Goal: Task Accomplishment & Management: Use online tool/utility

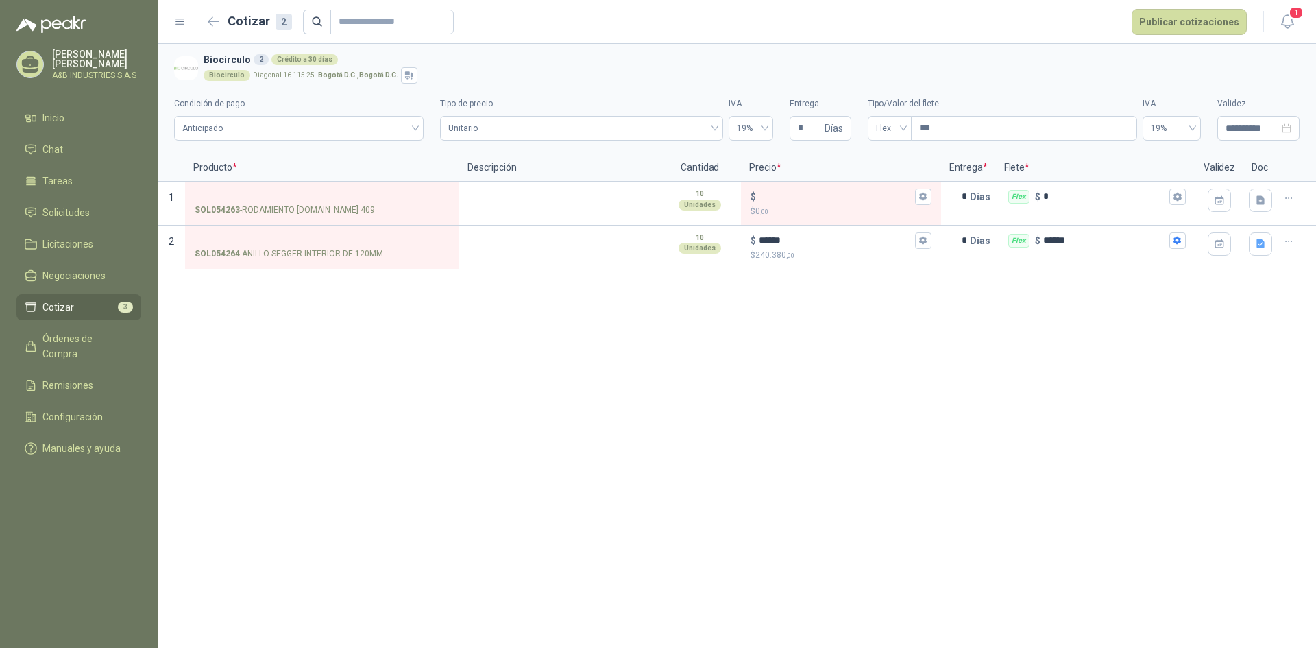
click at [565, 311] on div "**********" at bounding box center [737, 346] width 1158 height 604
click at [385, 227] on label "SOL054264 - ANILLO SEGGER INTERIOR DE 120MM" at bounding box center [321, 246] width 271 height 39
click at [385, 236] on input "SOL054264 - ANILLO SEGGER INTERIOR DE 120MM" at bounding box center [322, 241] width 255 height 10
click at [1196, 20] on button "Publicar cotizaciones" at bounding box center [1188, 22] width 115 height 26
click at [0, 0] on div "Publicar cotizaciones Algunas cotizaciones no están terminadas. ¿Quieres public…" at bounding box center [0, 0] width 0 height 0
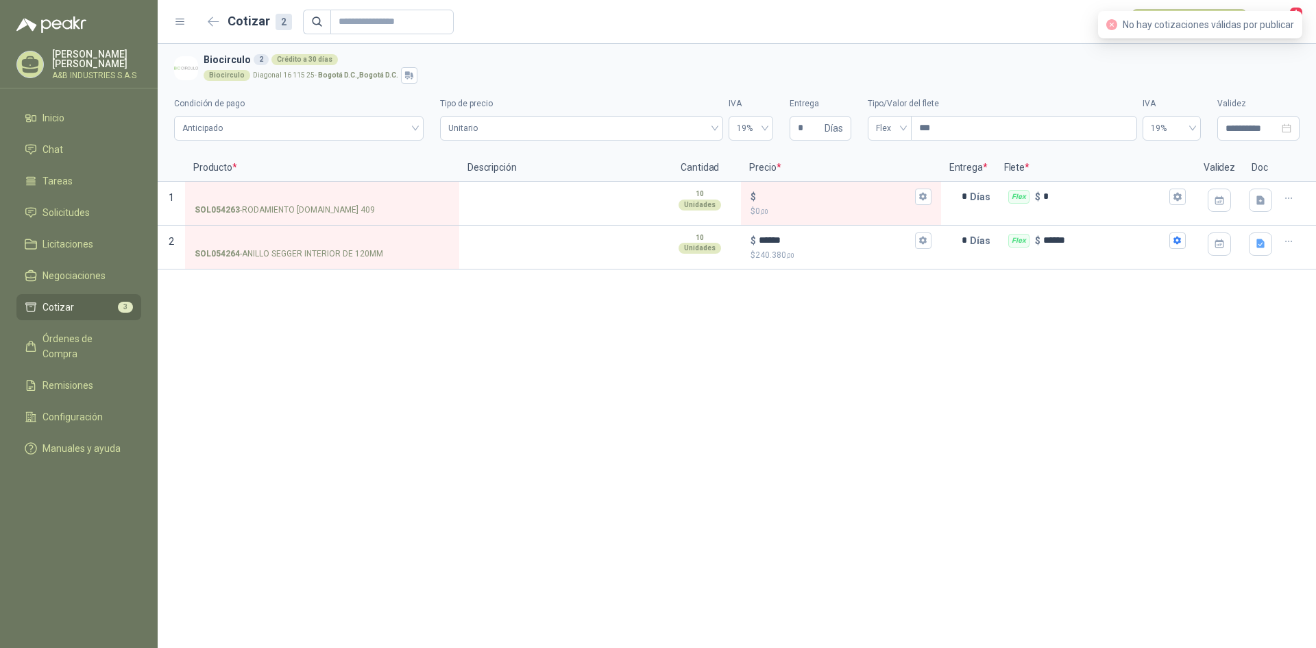
click at [1065, 345] on div "**********" at bounding box center [737, 346] width 1158 height 604
click at [66, 320] on ul "Inicio Chat Tareas Solicitudes Licitaciones Negociaciones Cotizar 3 Órdenes de …" at bounding box center [79, 286] width 158 height 362
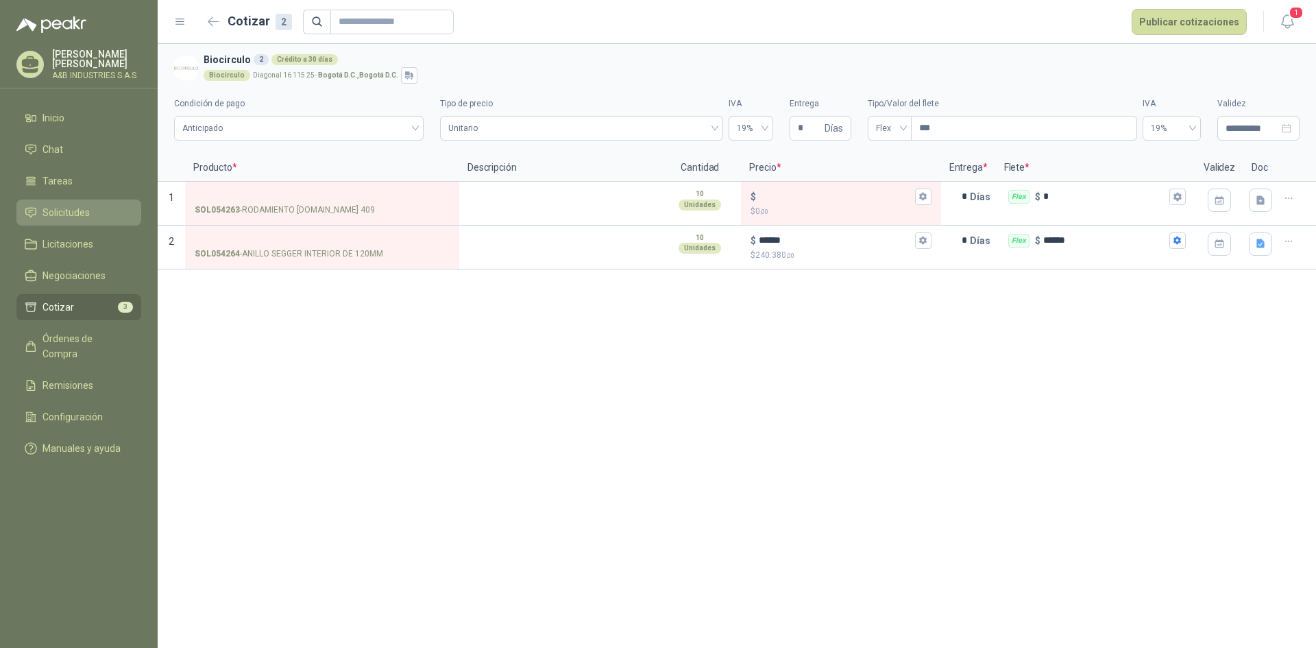
click at [49, 201] on link "Solicitudes" at bounding box center [78, 212] width 125 height 26
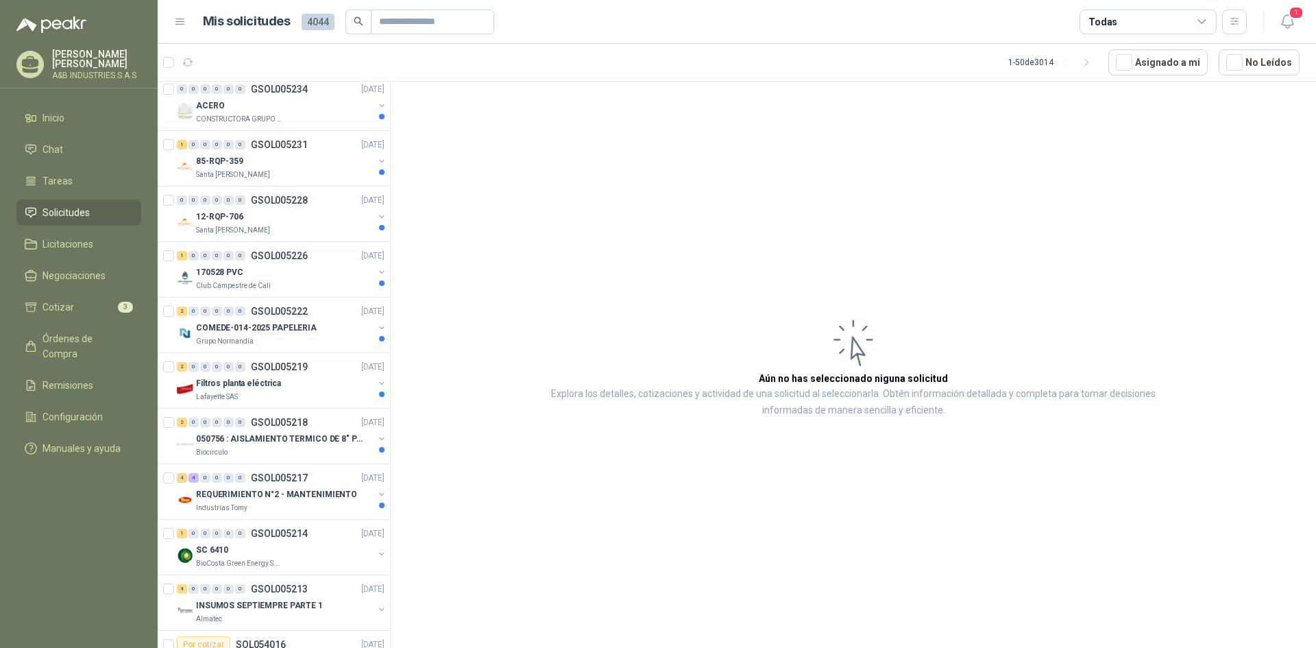
scroll to position [754, 0]
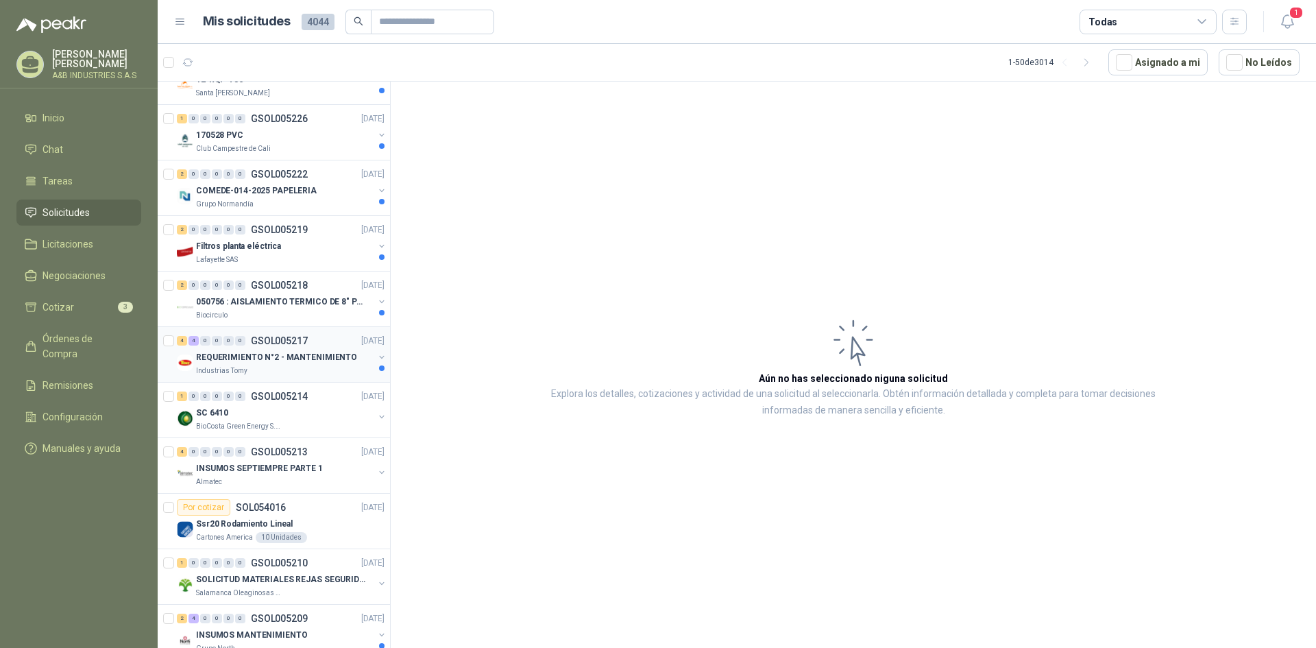
click at [258, 371] on div "Industrias Tomy" at bounding box center [284, 370] width 177 height 11
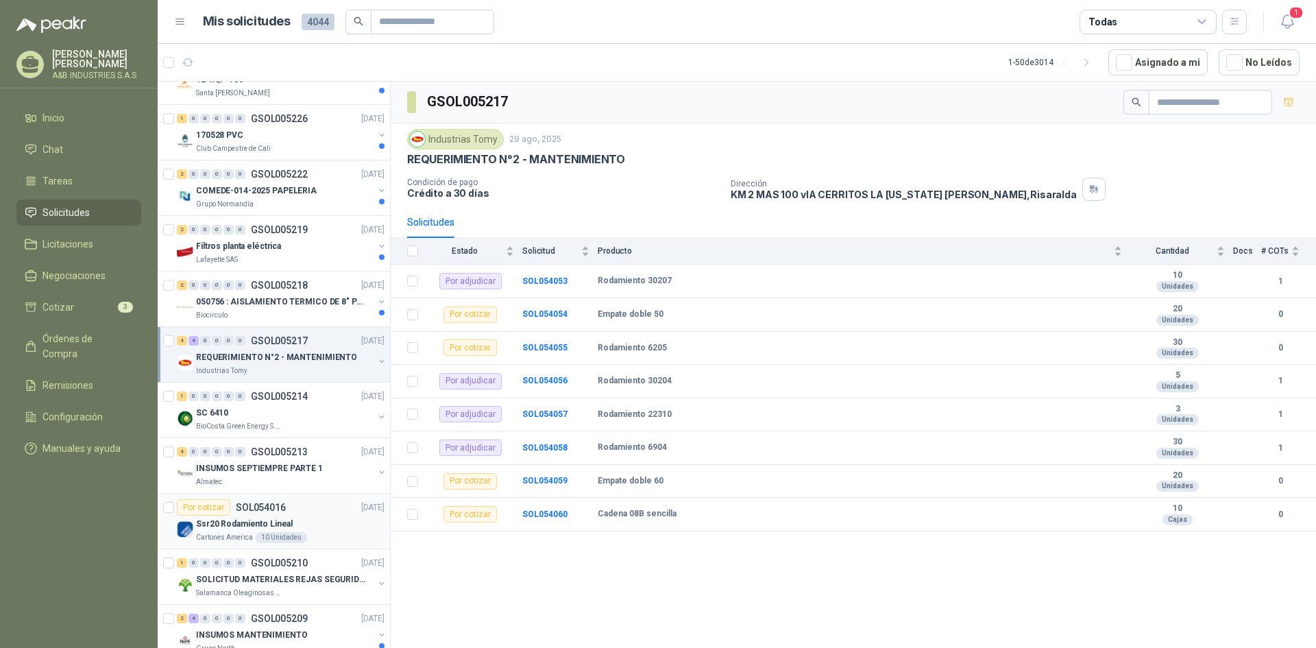
scroll to position [891, 0]
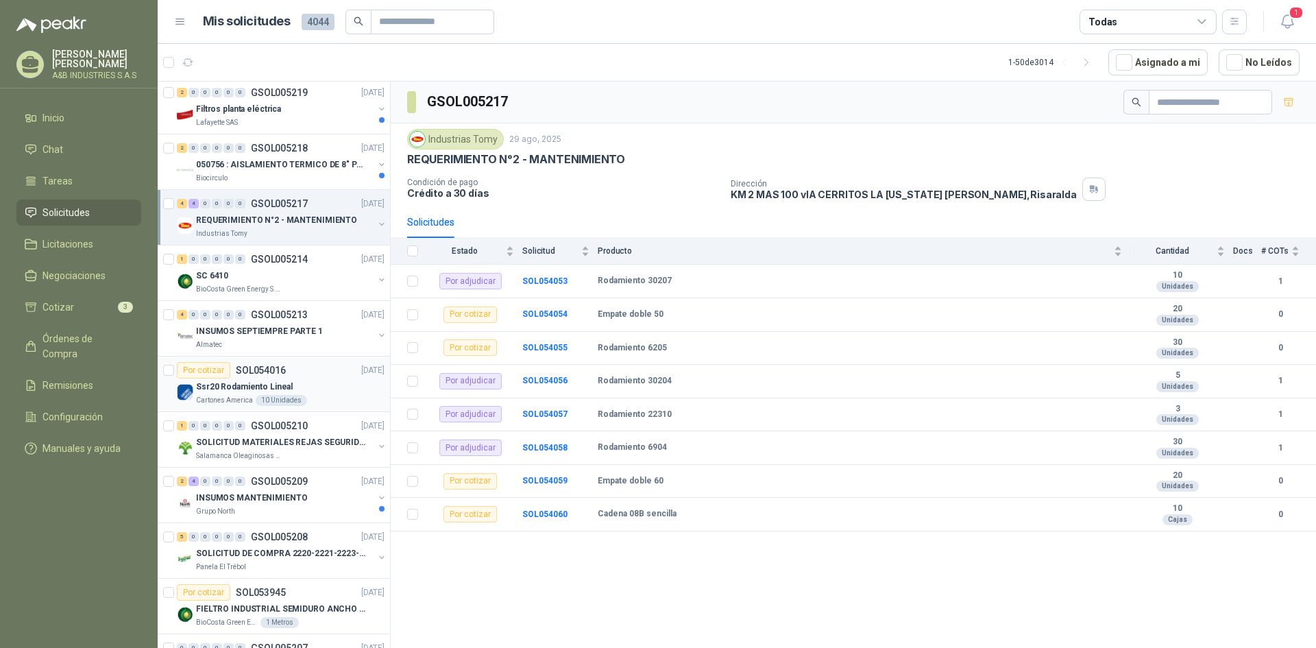
click at [301, 387] on div "Ssr20 Rodamiento Lineal" at bounding box center [290, 386] width 188 height 16
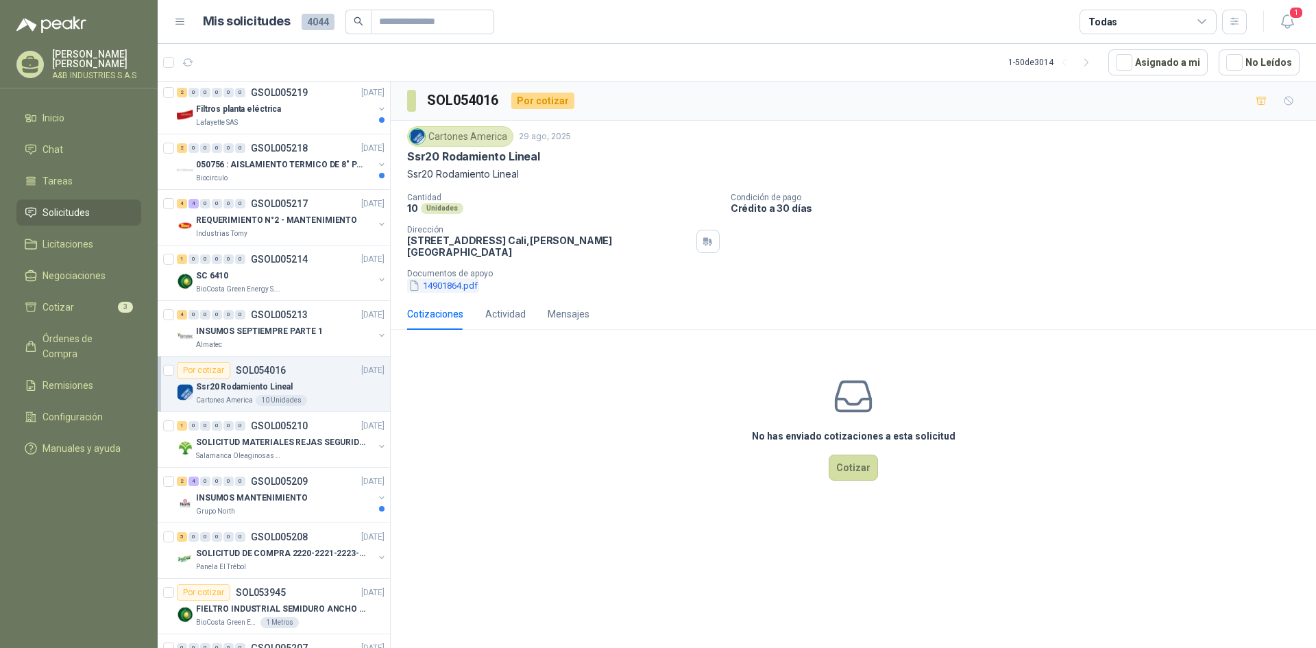
click at [471, 278] on button "14901864.pdf" at bounding box center [443, 285] width 72 height 14
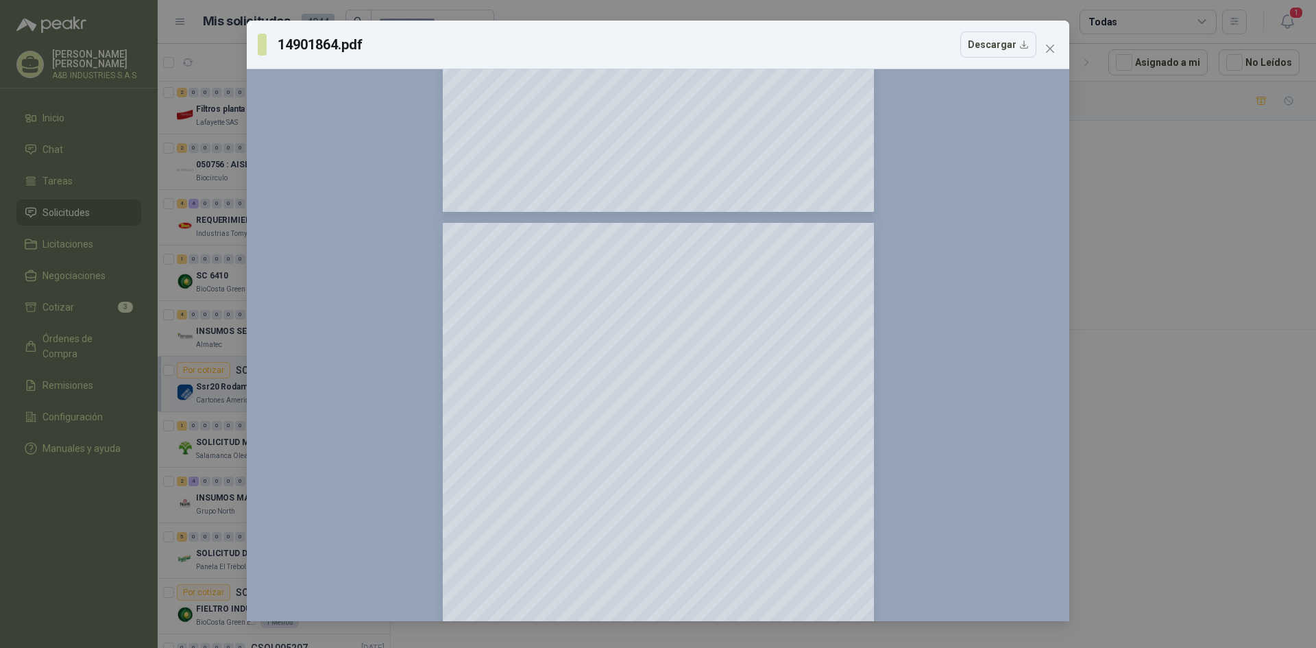
scroll to position [704, 0]
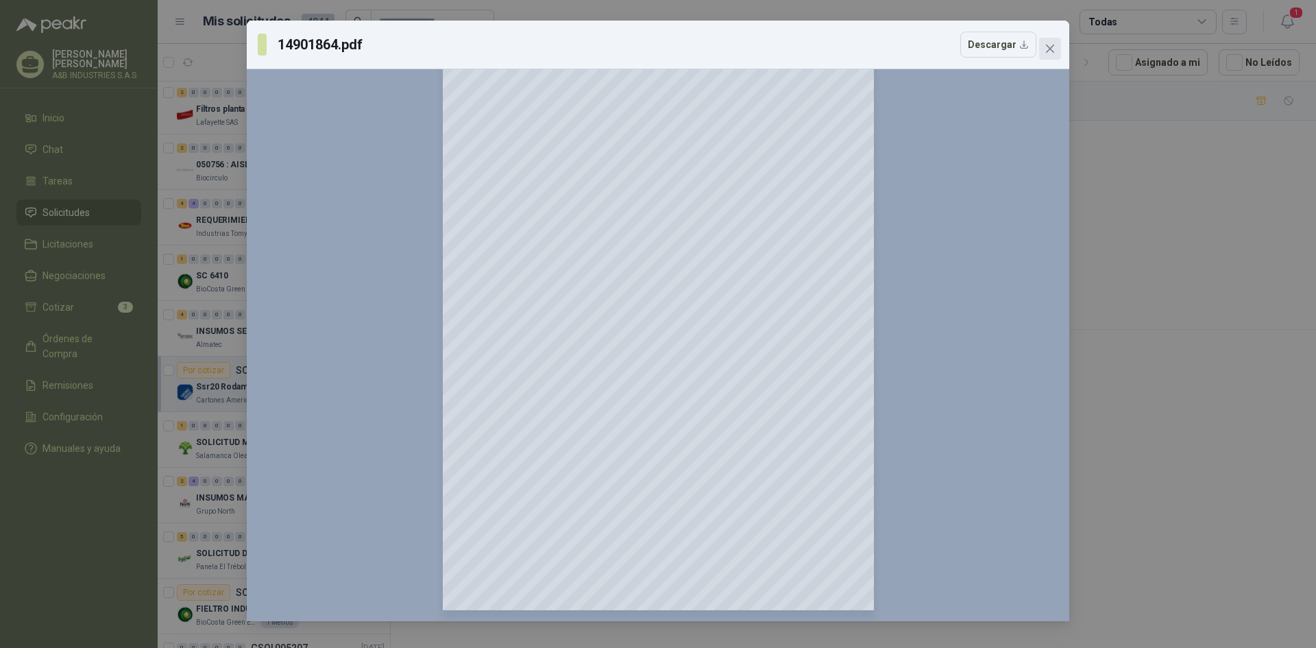
click at [1048, 57] on button "Close" at bounding box center [1050, 49] width 22 height 22
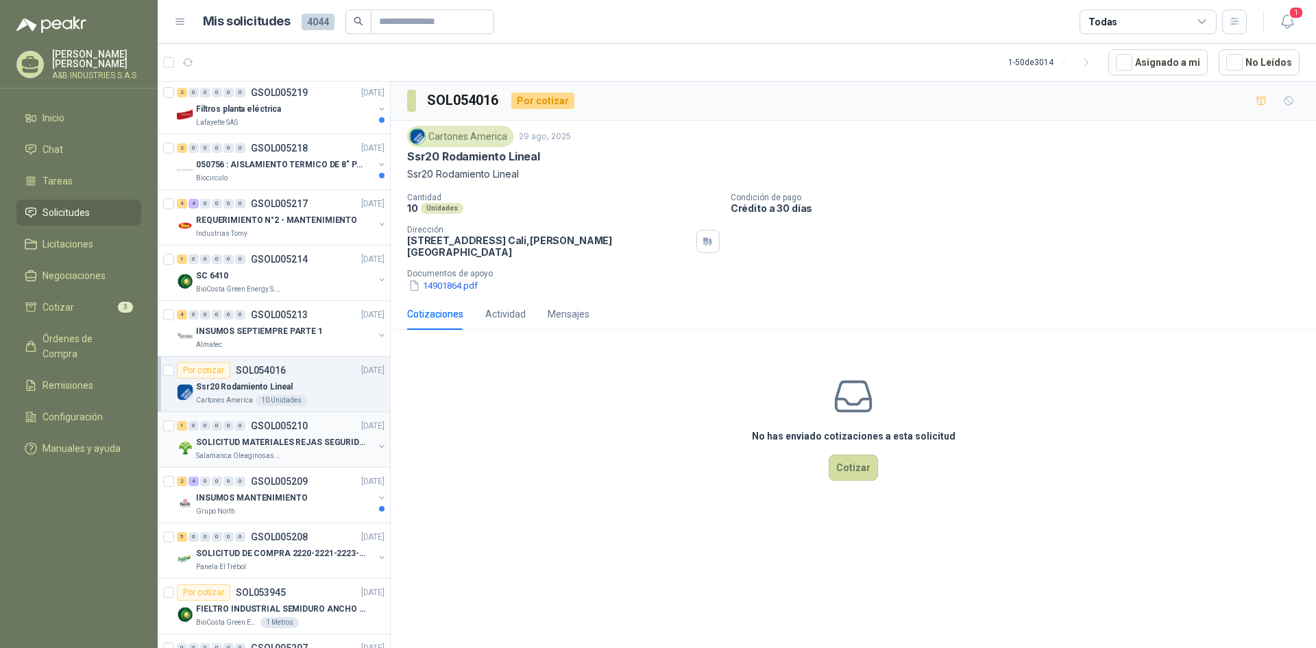
scroll to position [1028, 0]
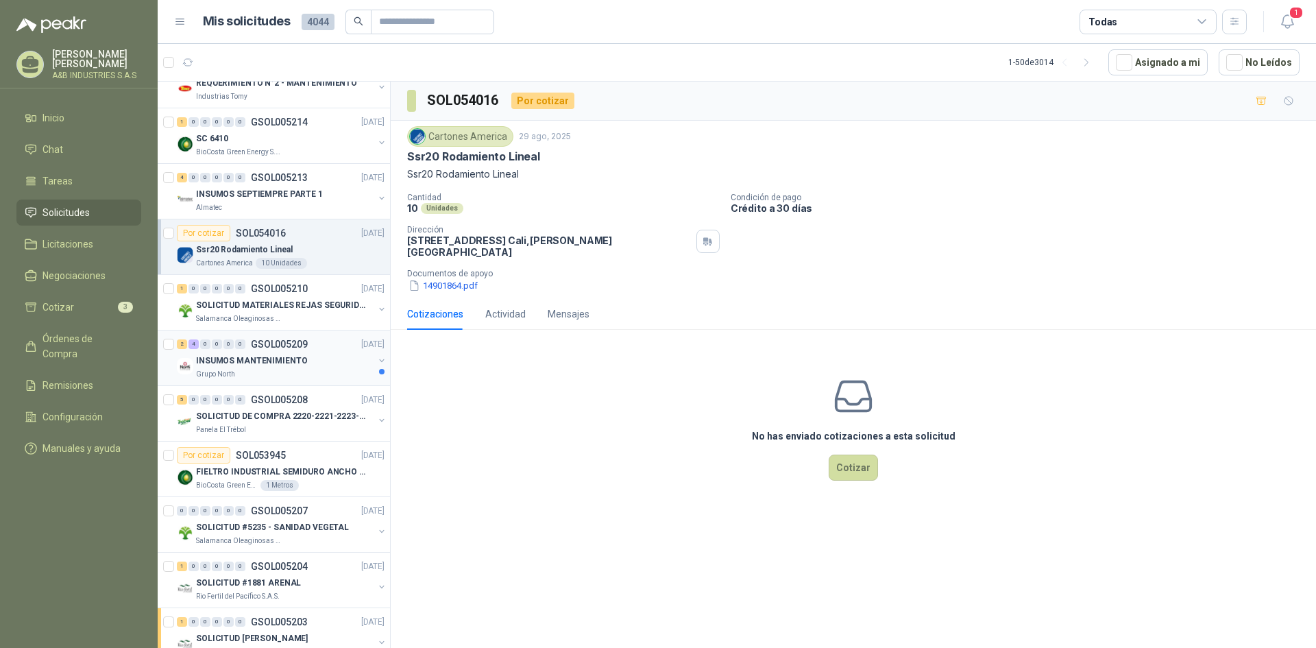
click at [295, 356] on p "INSUMOS MANTENIMIENTO" at bounding box center [251, 360] width 111 height 13
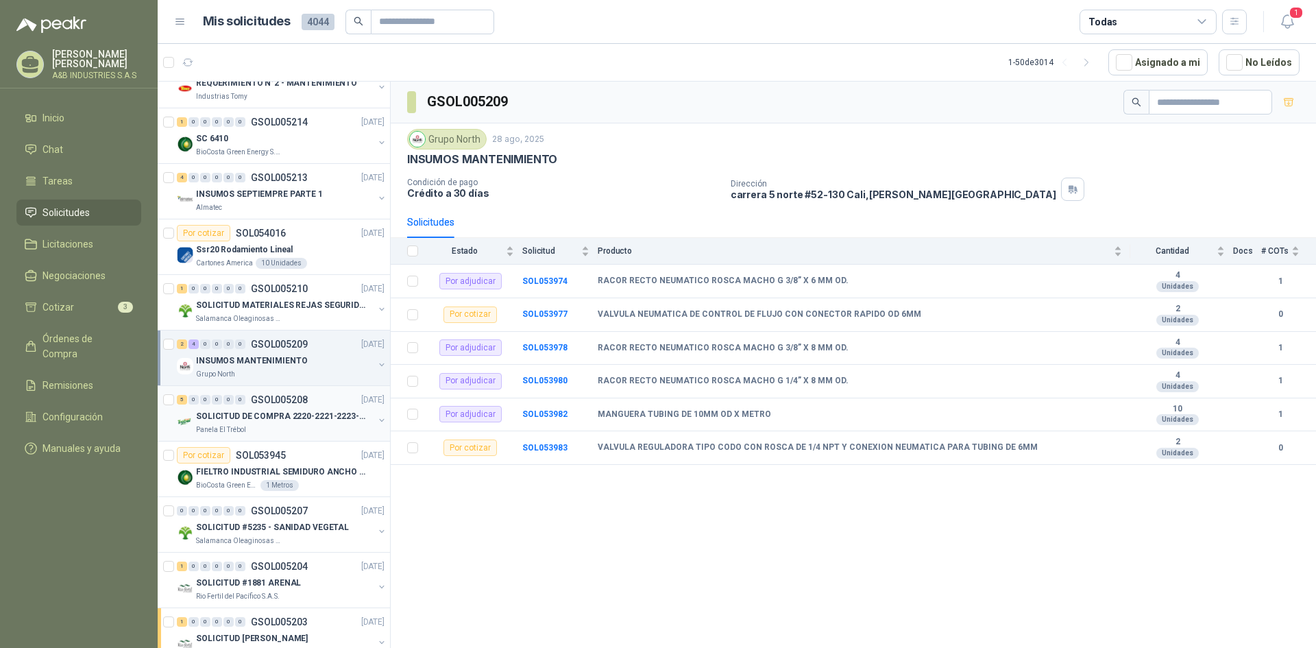
click at [273, 413] on p "SOLICITUD DE COMPRA 2220-2221-2223-2224" at bounding box center [281, 416] width 171 height 13
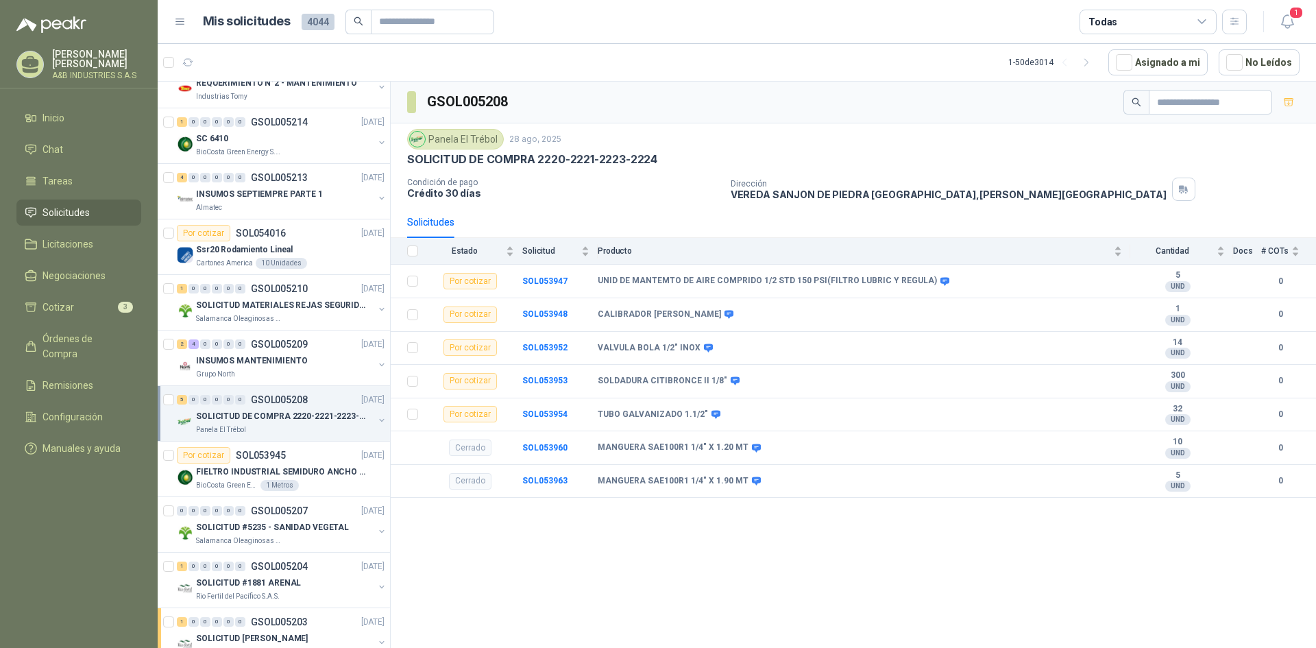
click at [602, 517] on div "GSOL005208 Panela El Trébol [DATE] SOLICITUD DE COMPRA 2220-2221-2223-2224 Cond…" at bounding box center [853, 367] width 925 height 571
click at [302, 463] on div "Por cotizar SOL053945 [DATE]" at bounding box center [281, 455] width 208 height 16
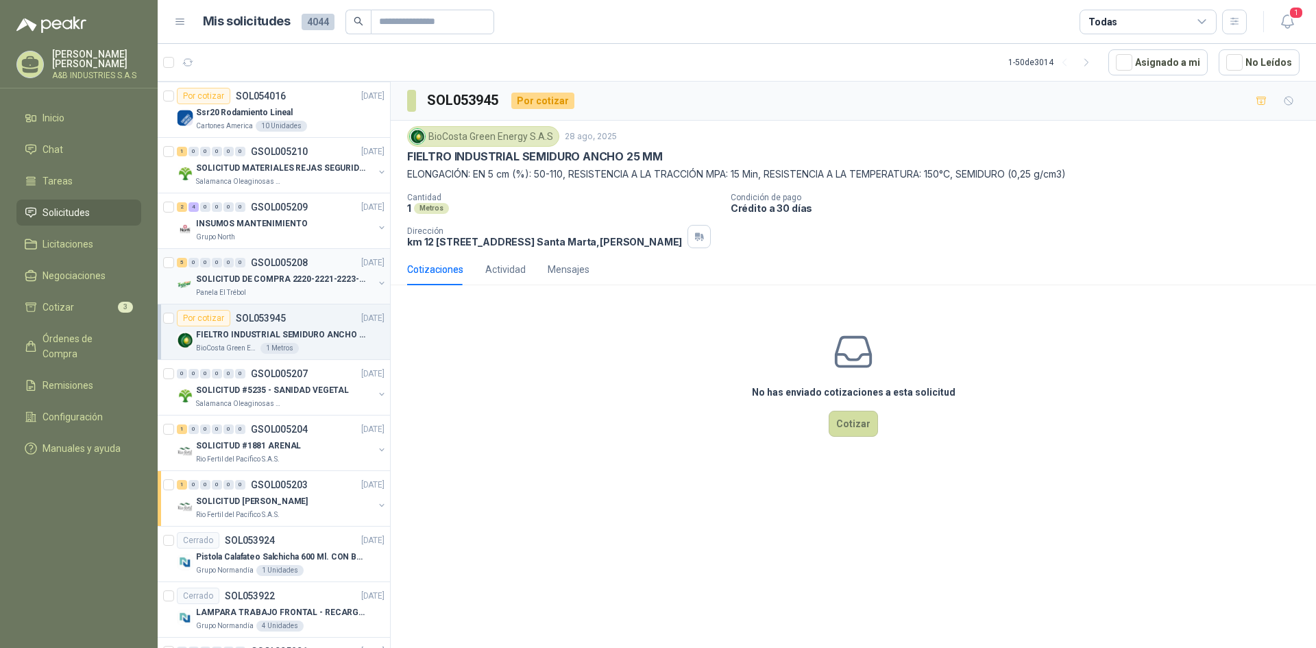
scroll to position [1302, 0]
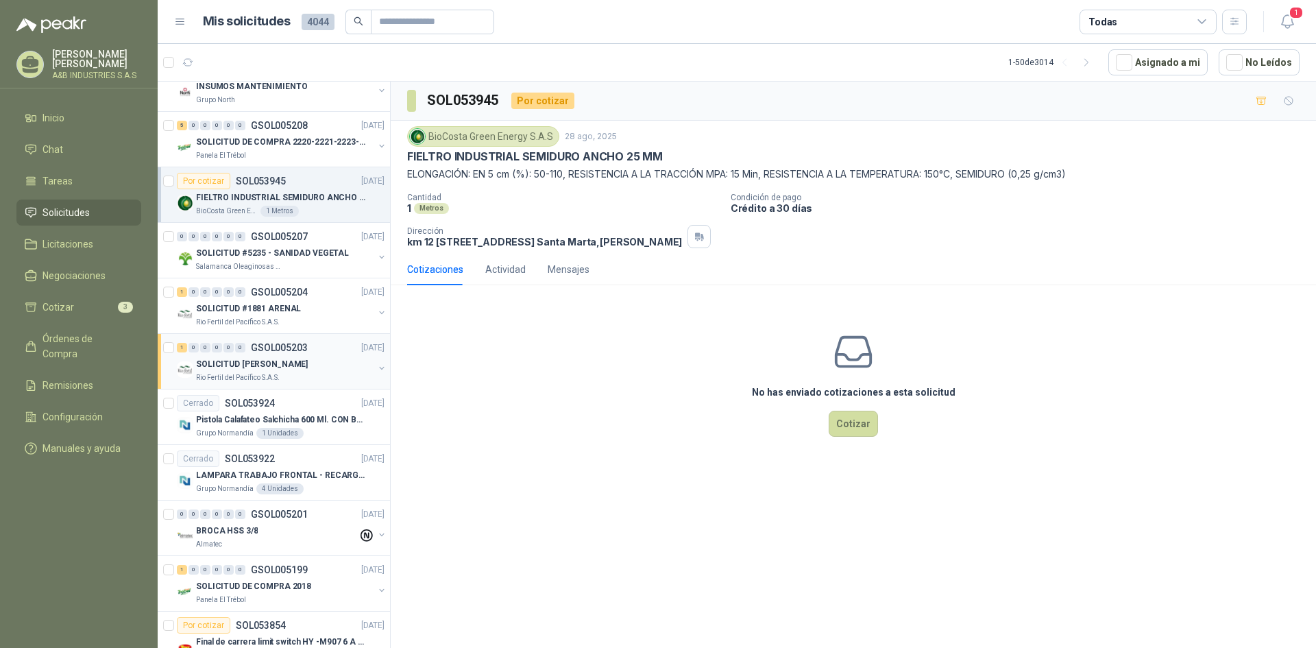
click at [286, 383] on div "1 0 0 0 0 0 GSOL005203 [DATE] SOLICITUD [PERSON_NAME] Rio Fertil [PERSON_NAME] …" at bounding box center [274, 362] width 232 height 56
click at [268, 416] on p "Pistola Calafateo Salchicha 600 Ml. CON BOQUILLA" at bounding box center [281, 419] width 171 height 13
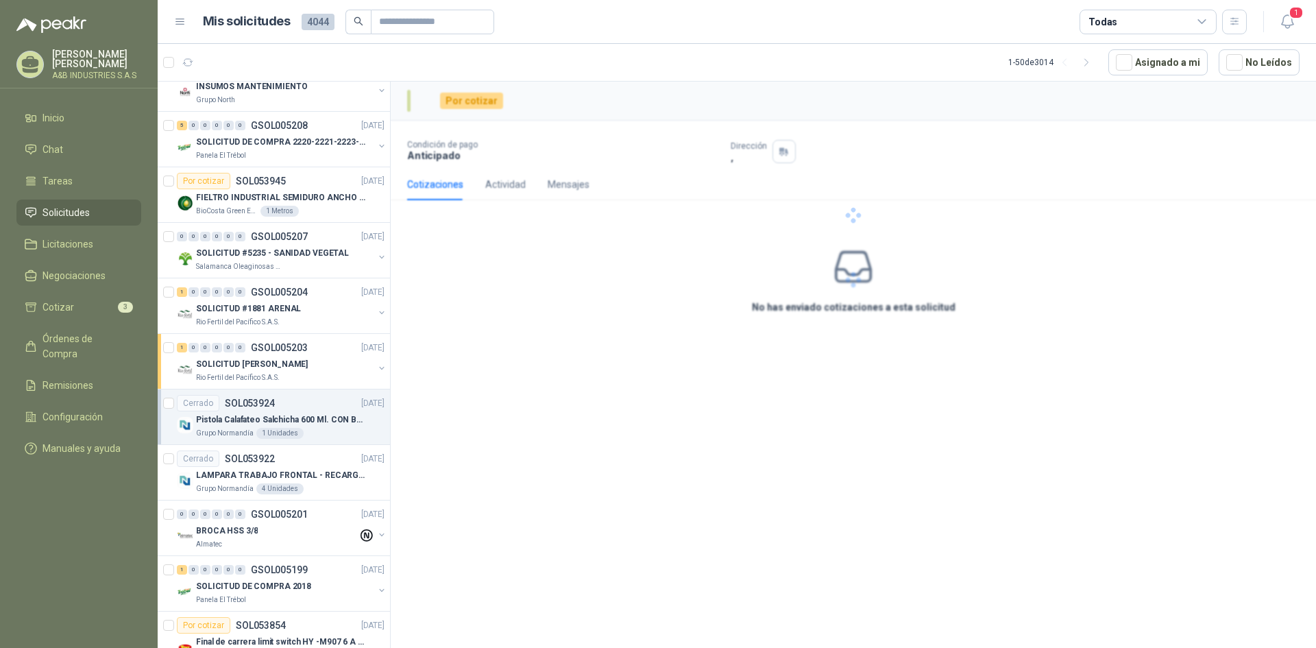
scroll to position [1439, 0]
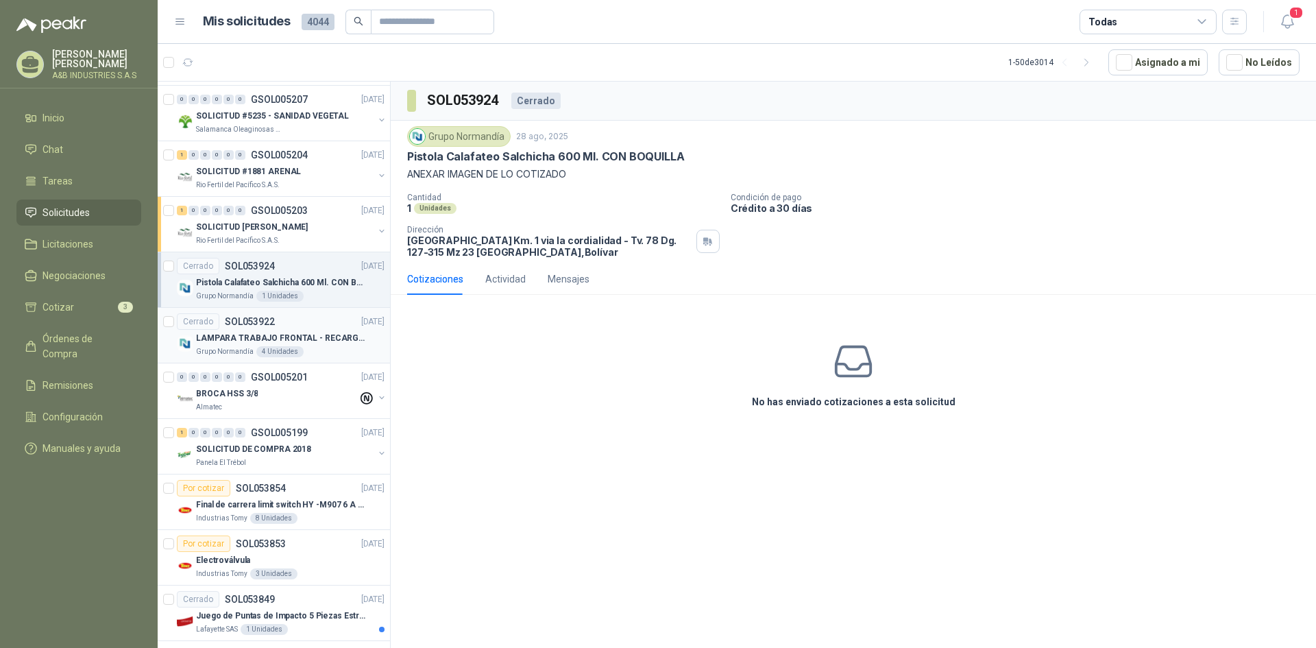
click at [299, 354] on div "Grupo [PERSON_NAME] 4 Unidades" at bounding box center [290, 351] width 188 height 11
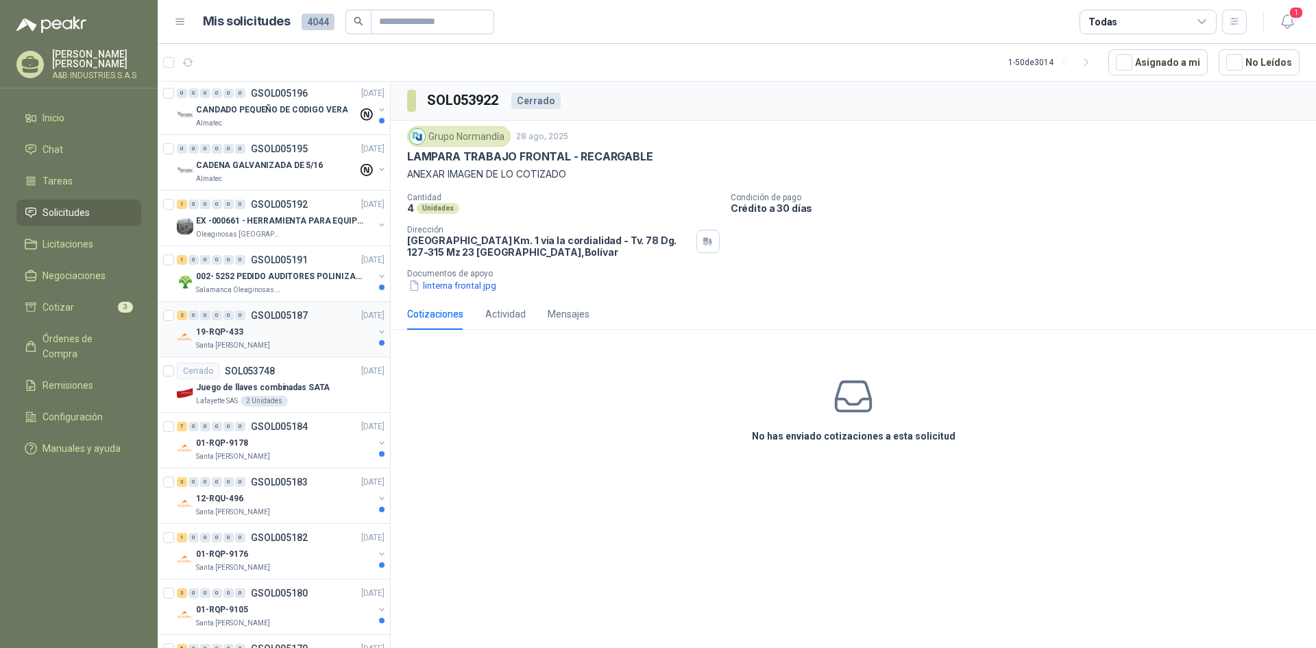
scroll to position [2234, 0]
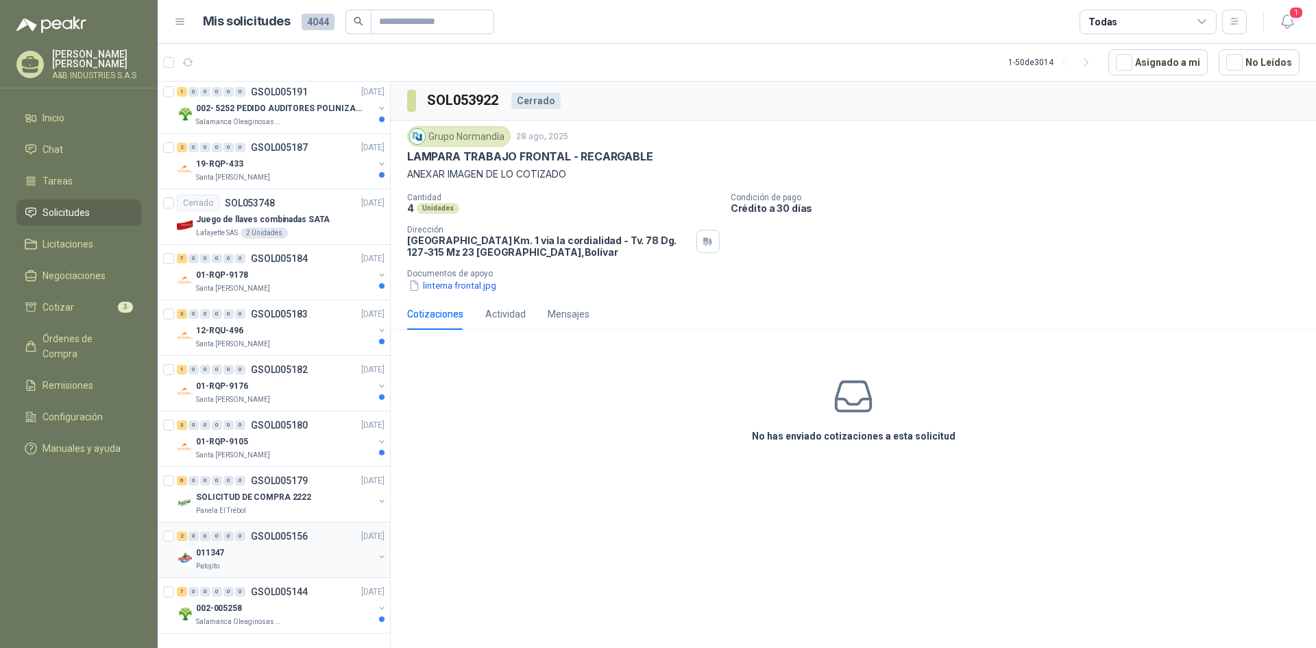
click at [282, 560] on div "Patojito" at bounding box center [284, 565] width 177 height 11
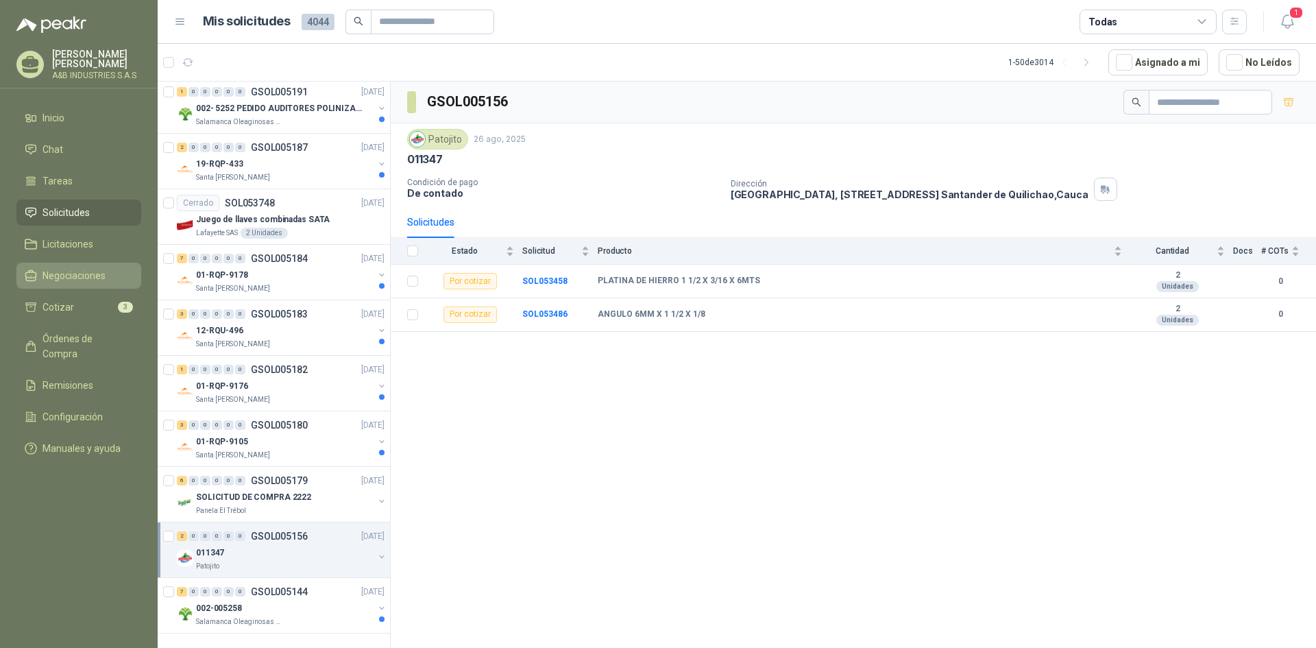
click at [107, 282] on li "Negociaciones" at bounding box center [79, 275] width 108 height 15
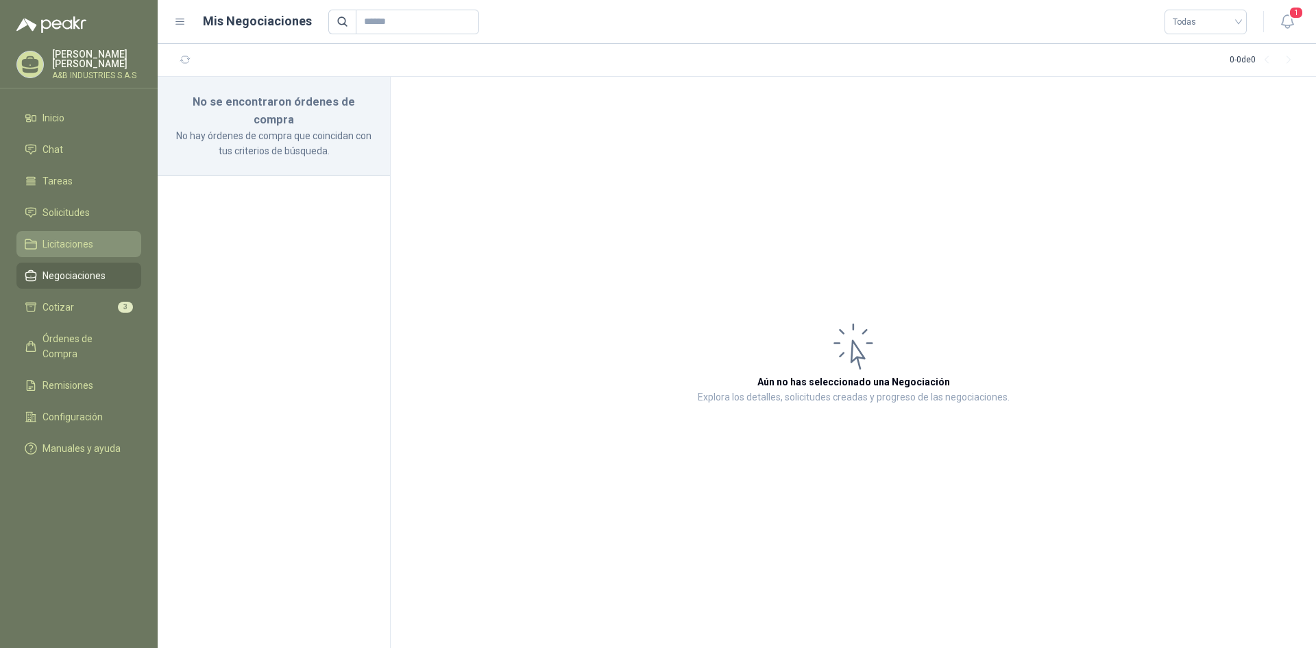
click at [119, 253] on link "Licitaciones" at bounding box center [78, 244] width 125 height 26
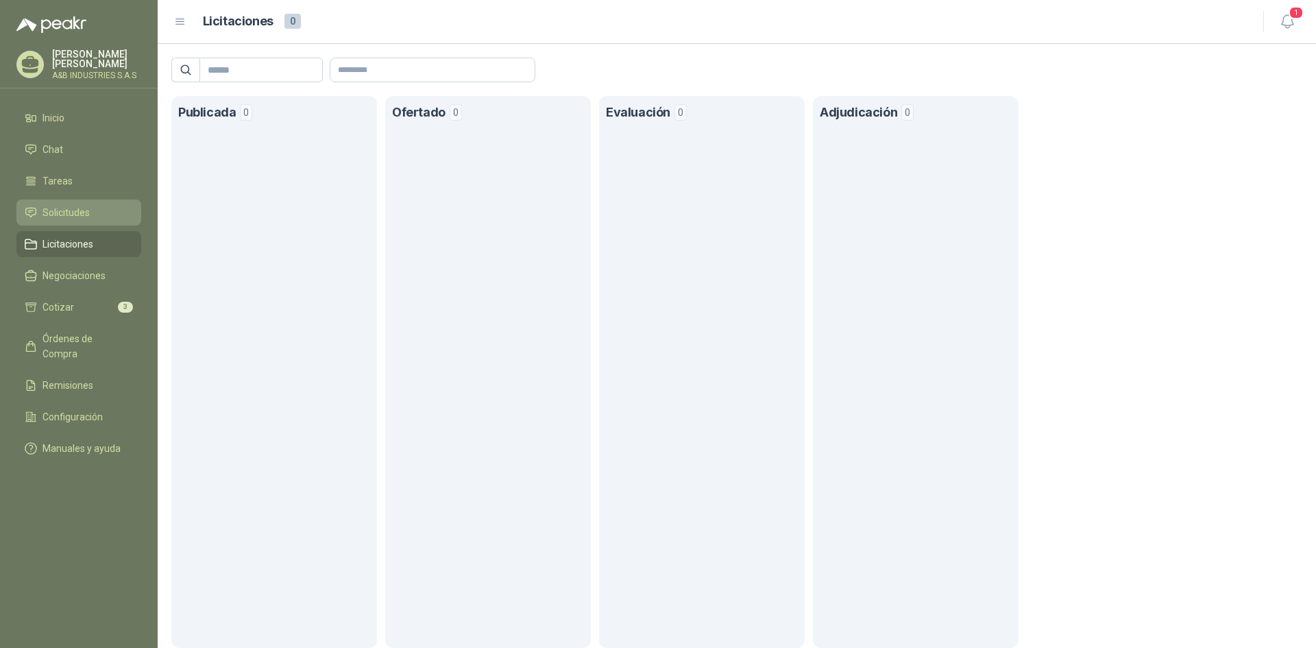
click at [107, 208] on li "Solicitudes" at bounding box center [79, 212] width 108 height 15
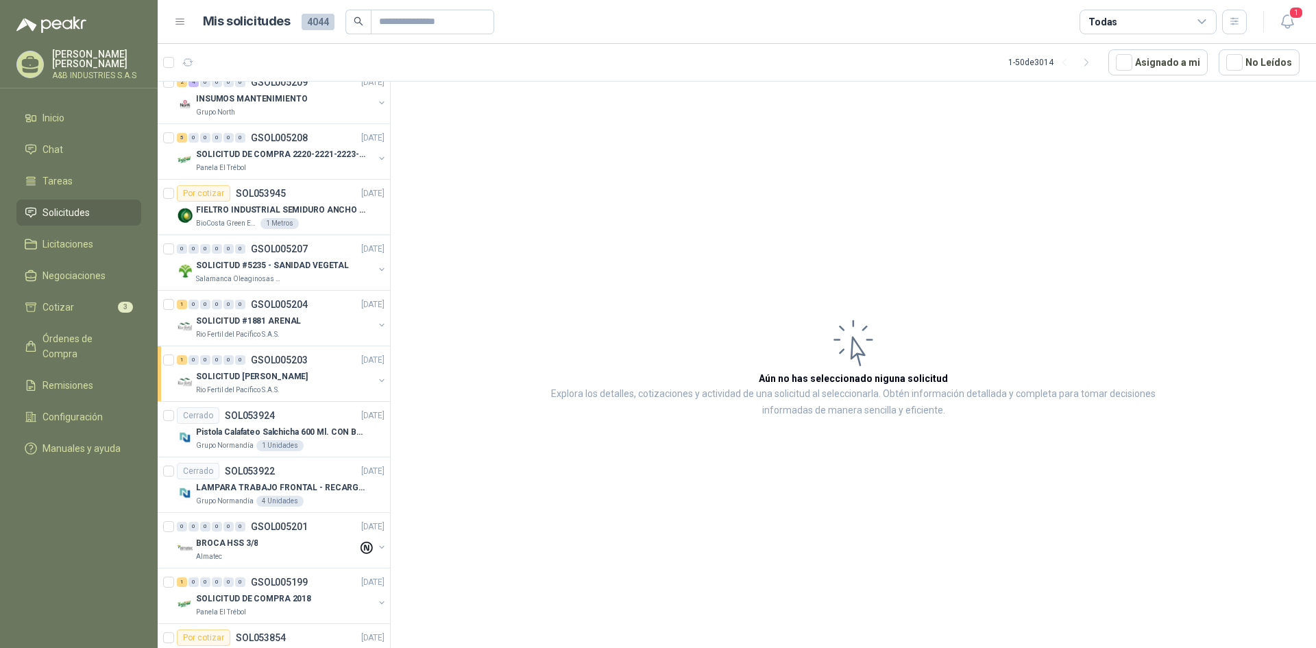
scroll to position [1297, 0]
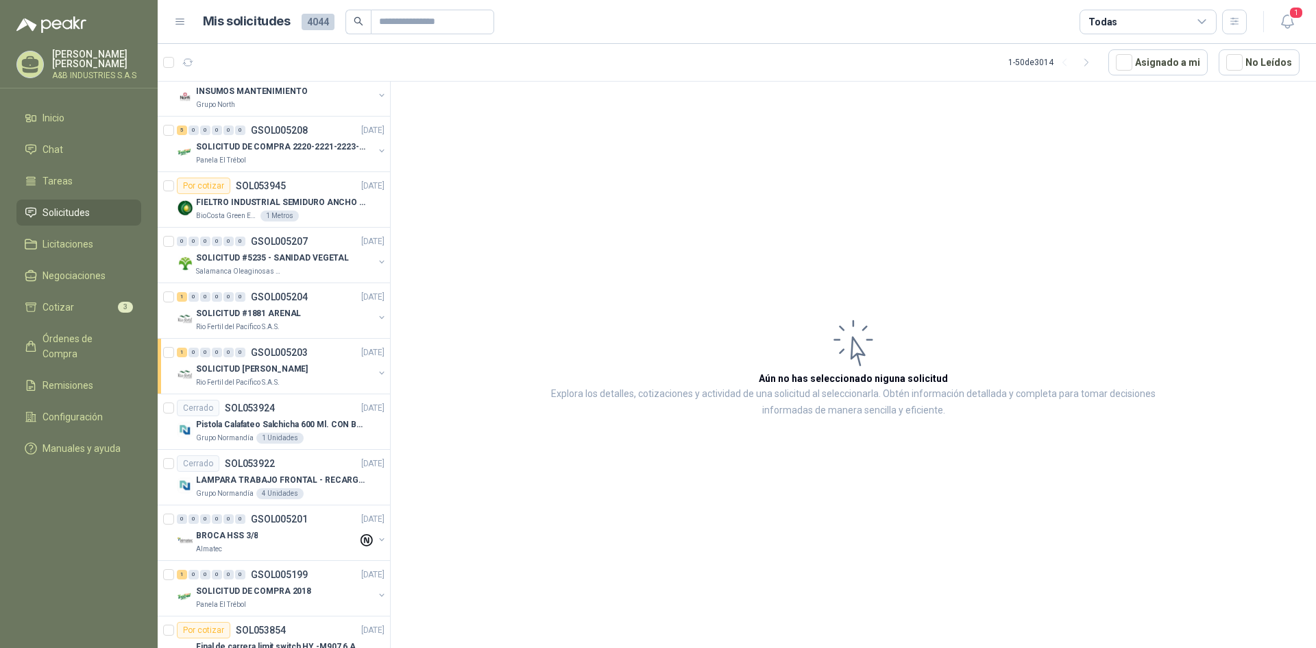
drag, startPoint x: 382, startPoint y: 127, endPoint x: 348, endPoint y: 387, distance: 261.9
click at [348, 387] on div "Rio Fertil del Pacífico S.A.S." at bounding box center [284, 382] width 177 height 11
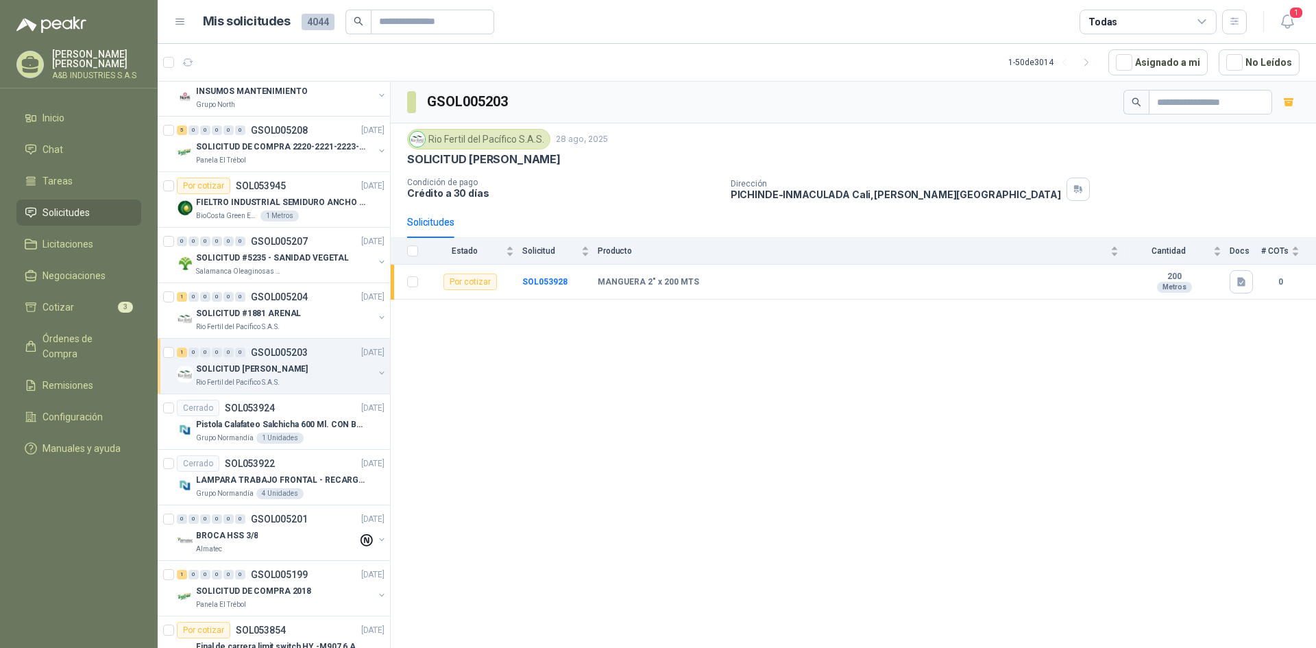
click at [269, 369] on p "SOLICITUD [PERSON_NAME]" at bounding box center [252, 368] width 112 height 13
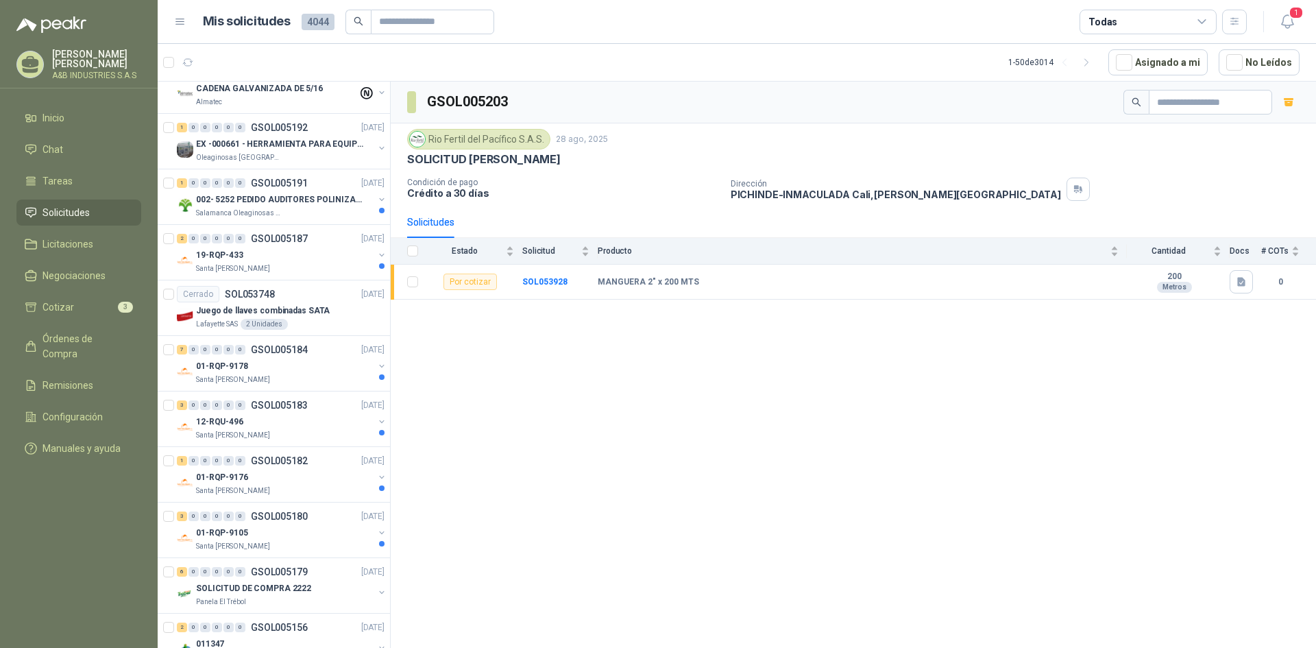
scroll to position [2290, 0]
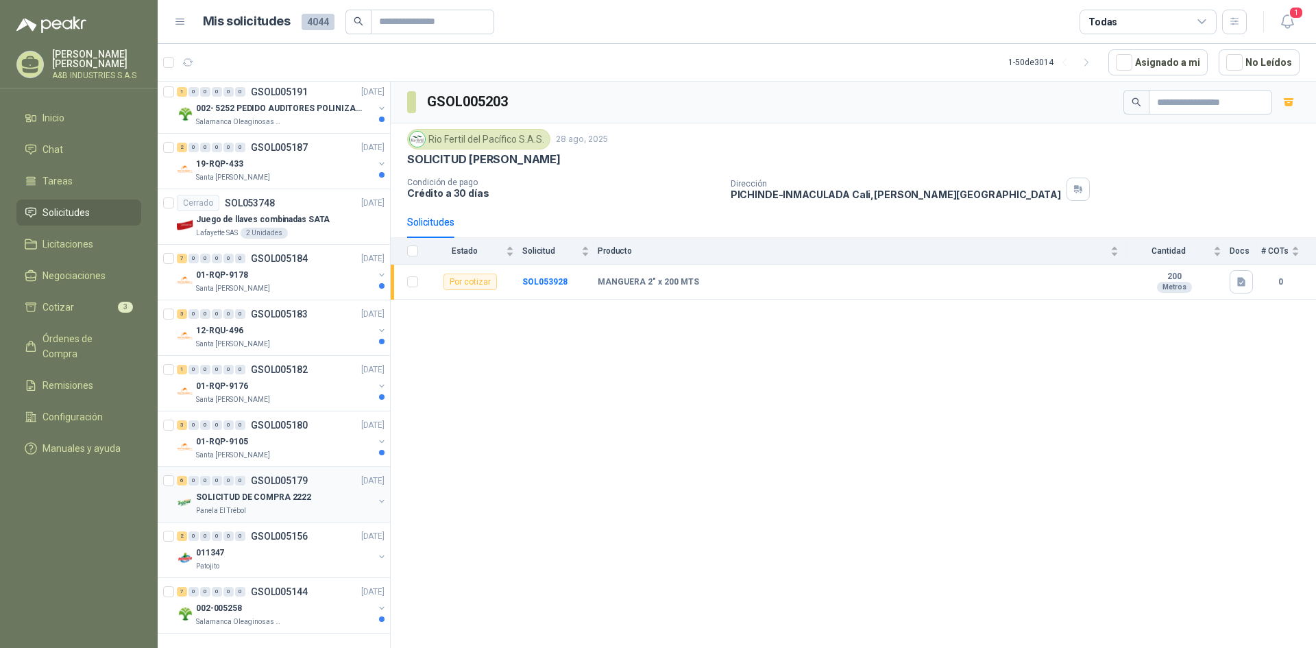
click at [286, 491] on p "SOLICITUD DE COMPRA 2222" at bounding box center [253, 497] width 115 height 13
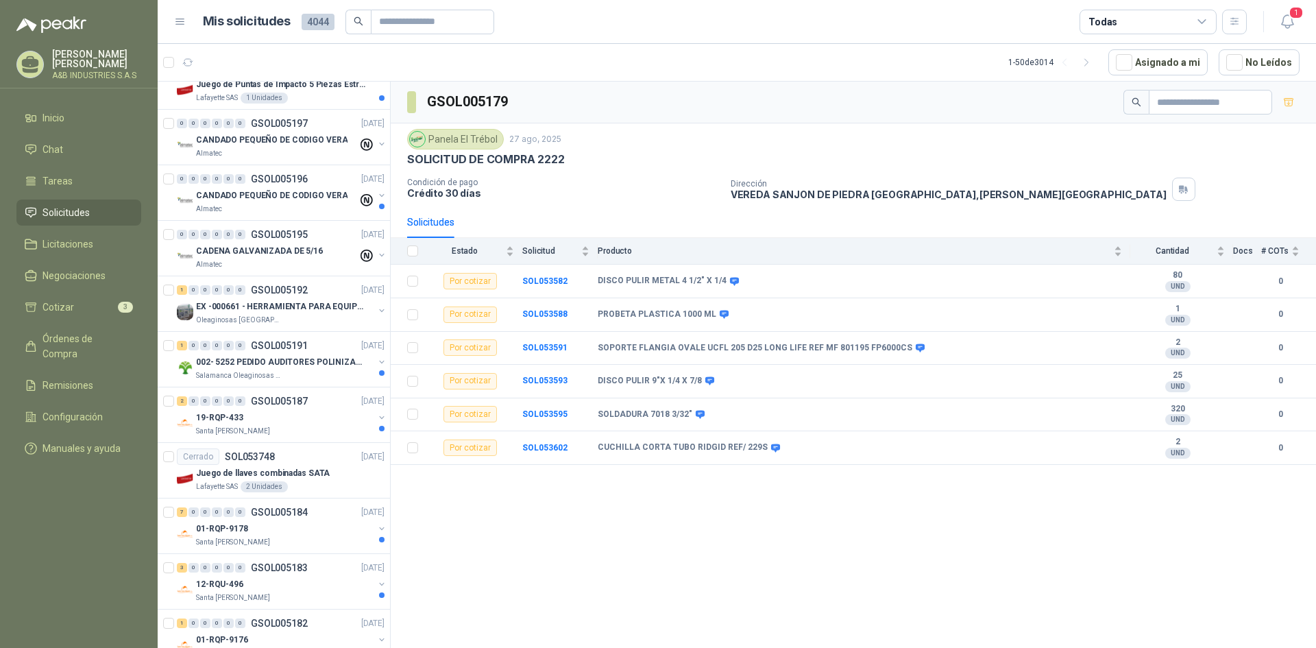
scroll to position [2018, 0]
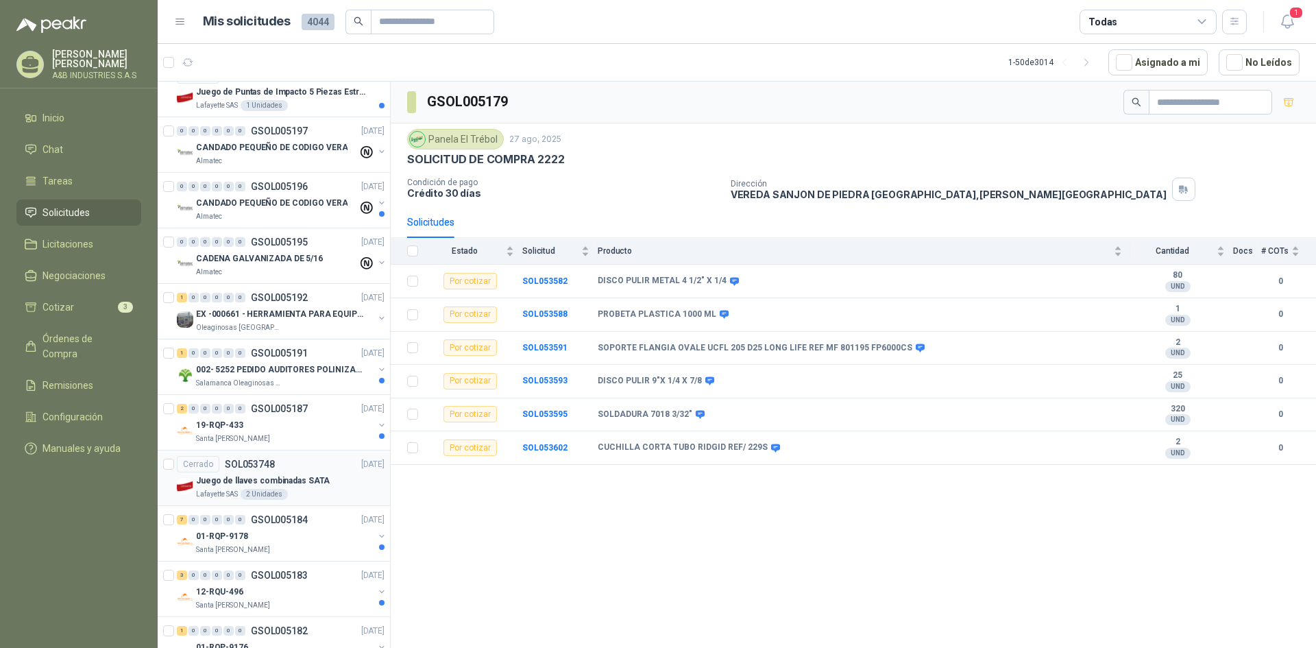
click at [262, 477] on p "Juego de llaves combinadas SATA" at bounding box center [263, 480] width 134 height 13
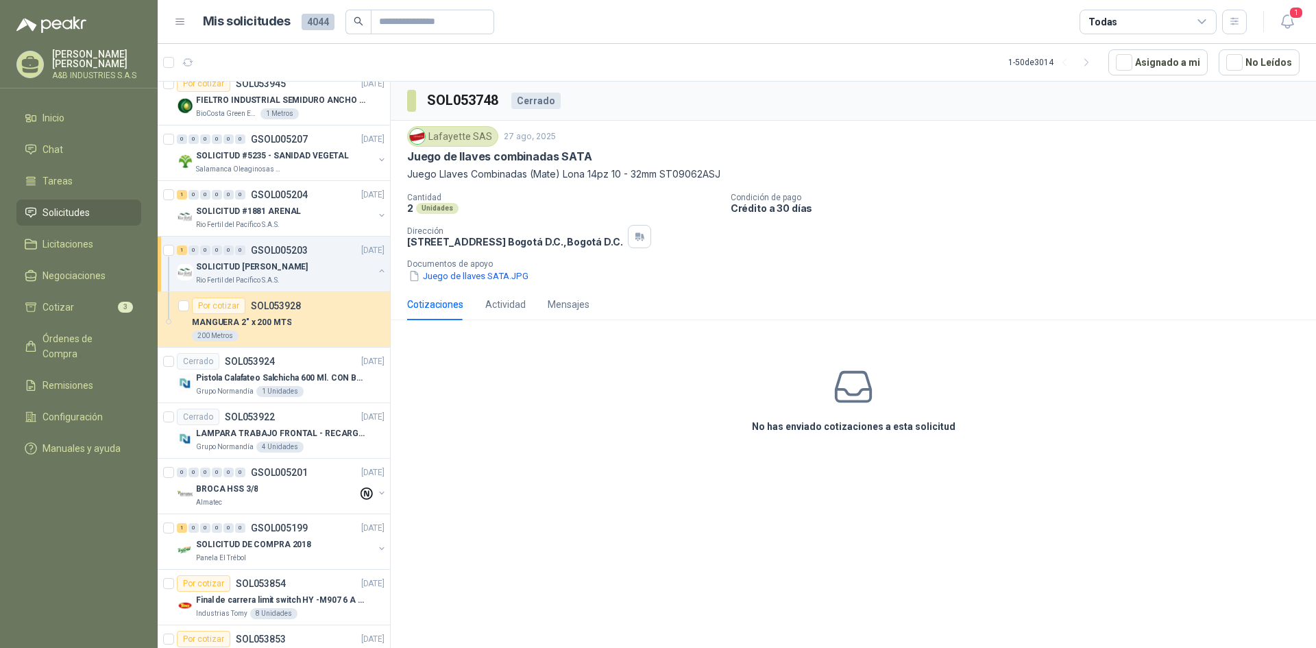
scroll to position [1468, 0]
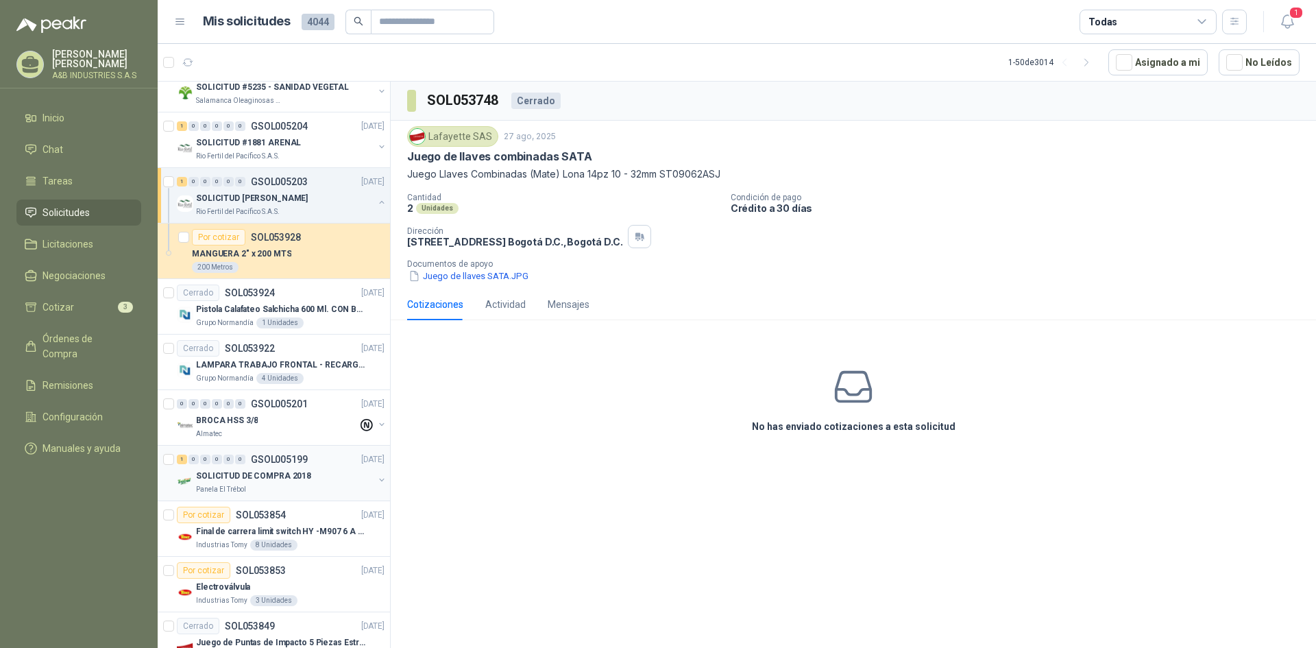
click at [297, 452] on div "1 0 0 0 0 0 GSOL005199 [DATE]" at bounding box center [282, 459] width 210 height 16
click at [306, 434] on div "Almatec" at bounding box center [277, 433] width 162 height 11
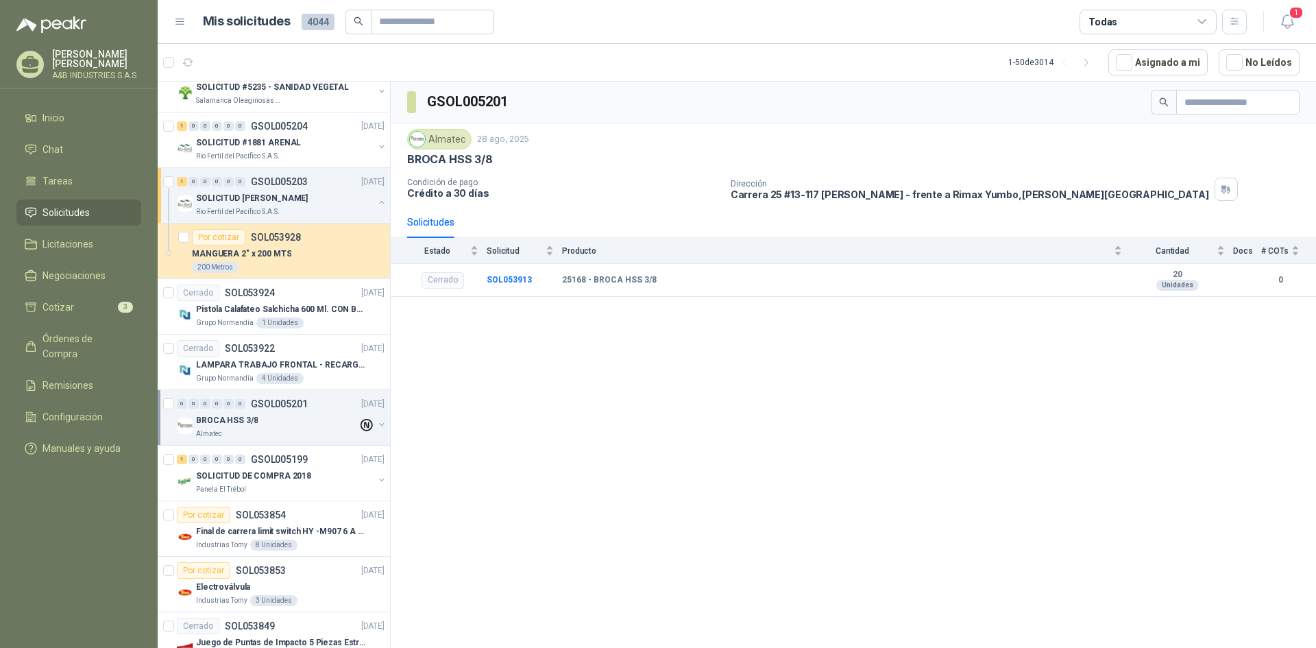
click at [360, 427] on icon at bounding box center [366, 425] width 12 height 12
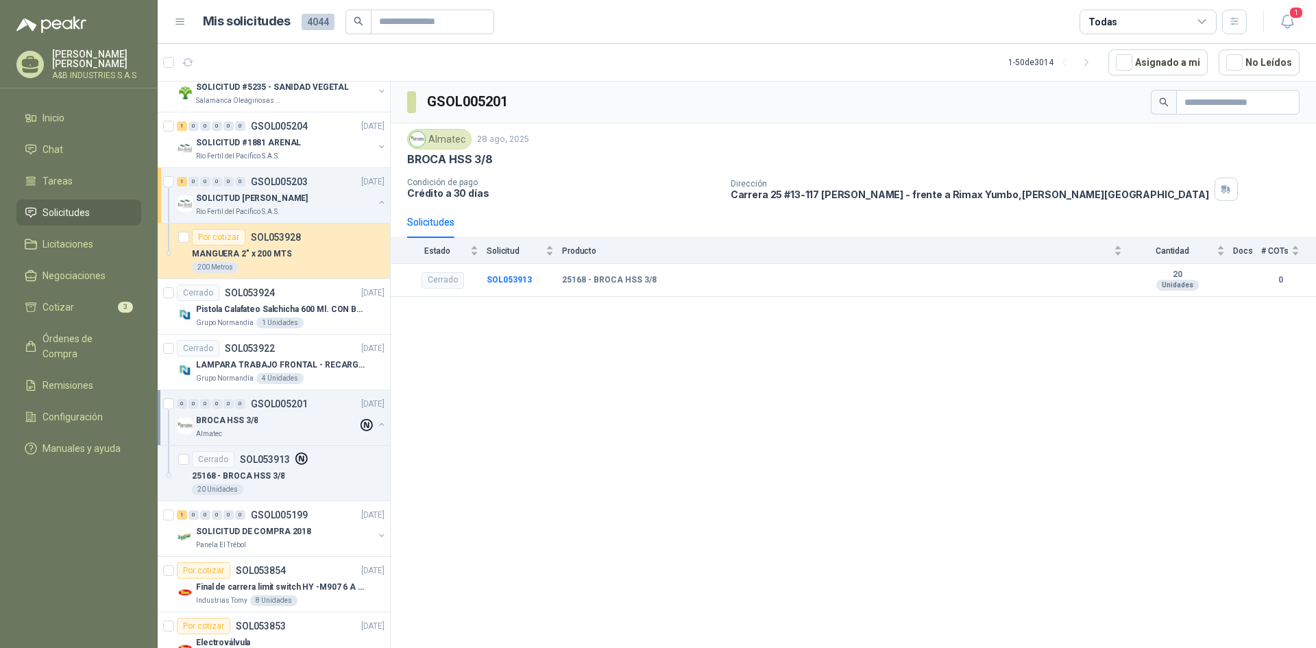
click at [449, 142] on div "Almatec" at bounding box center [439, 139] width 64 height 21
click at [482, 443] on div "GSOL005201 Almatec [DATE] BROCA HSS 3/8 Condición de pago Crédito a 30 días Dir…" at bounding box center [853, 367] width 925 height 571
click at [465, 133] on div "Almatec" at bounding box center [439, 139] width 64 height 21
drag, startPoint x: 450, startPoint y: 146, endPoint x: 429, endPoint y: 285, distance: 140.7
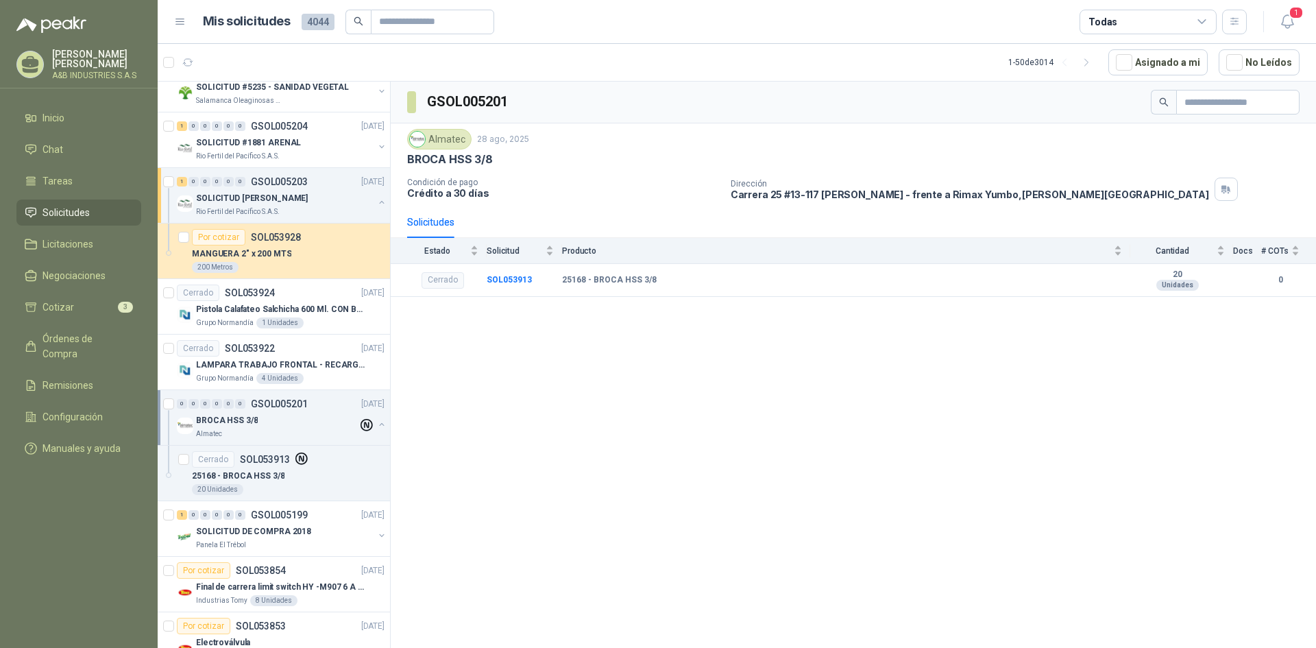
click at [415, 351] on div "GSOL005201 Almatec [DATE] BROCA HSS 3/8 Condición de pago Crédito a 30 días Dir…" at bounding box center [853, 367] width 925 height 571
drag, startPoint x: 432, startPoint y: 138, endPoint x: 462, endPoint y: 144, distance: 30.8
click at [462, 144] on div "Almatec" at bounding box center [439, 139] width 64 height 21
copy div "Almatec"
click at [258, 312] on p "Pistola Calafateo Salchicha 600 Ml. CON BOQUILLA" at bounding box center [281, 309] width 171 height 13
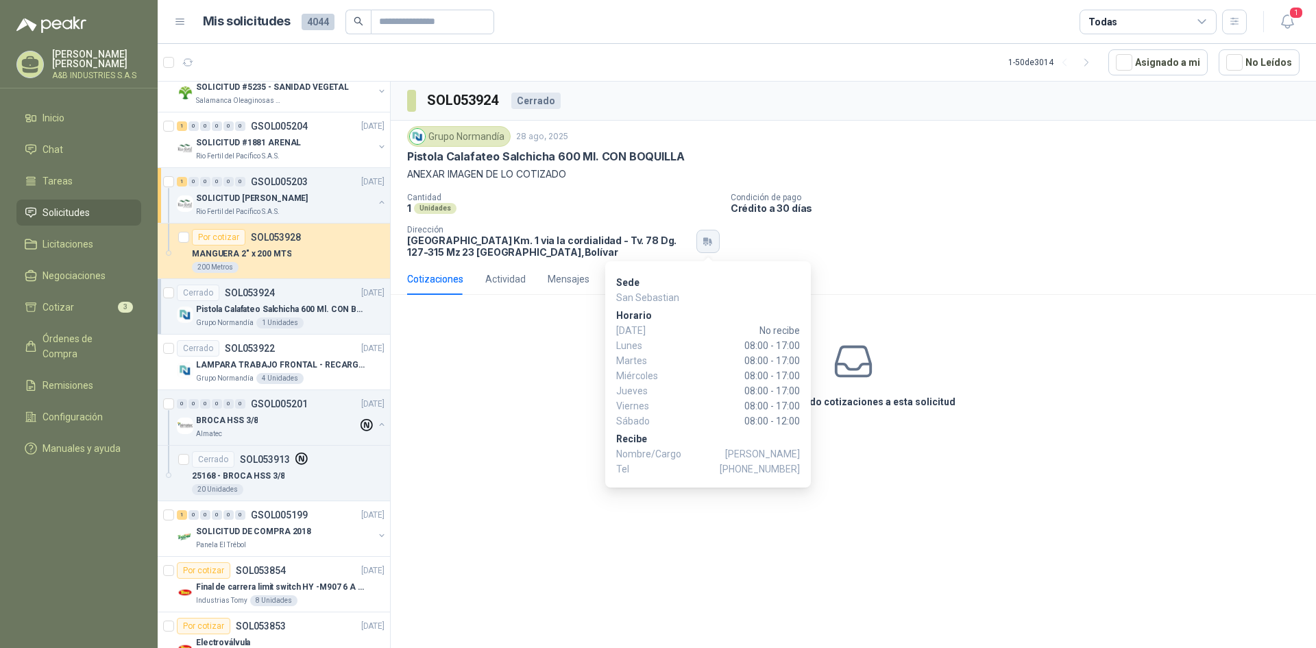
click at [711, 235] on button "button" at bounding box center [707, 241] width 23 height 23
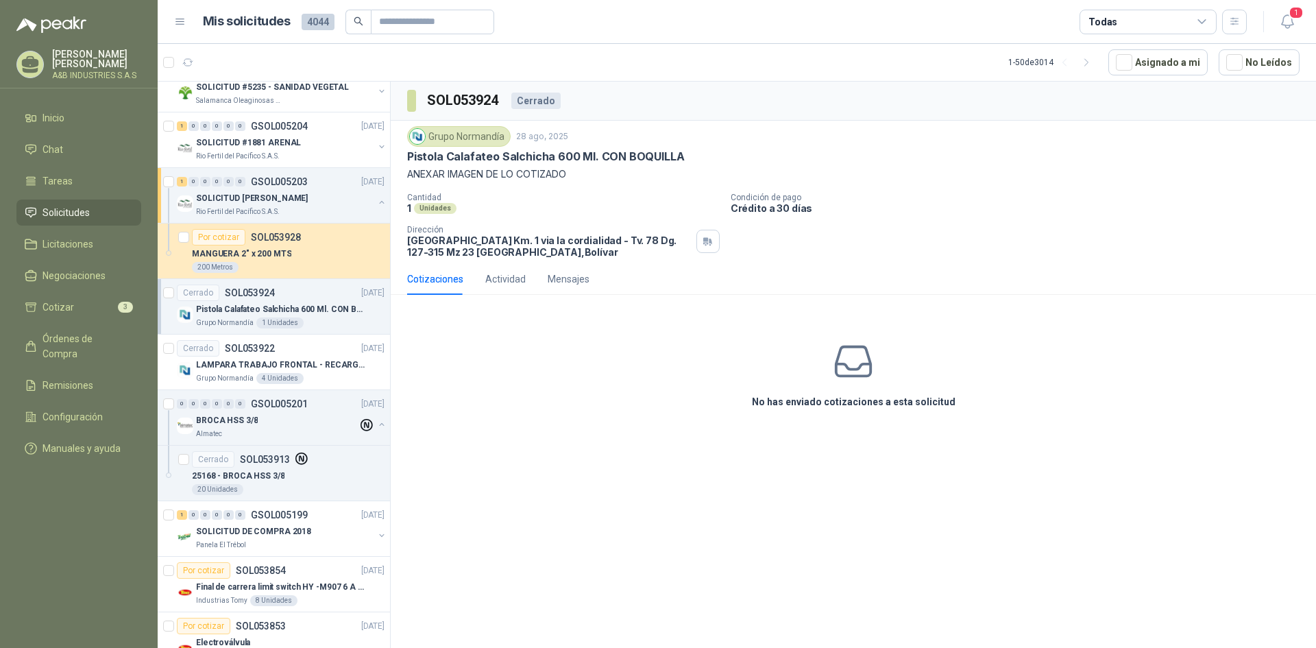
click at [661, 389] on div "No has enviado cotizaciones a esta solicitud" at bounding box center [853, 375] width 925 height 138
